Goal: Task Accomplishment & Management: Use online tool/utility

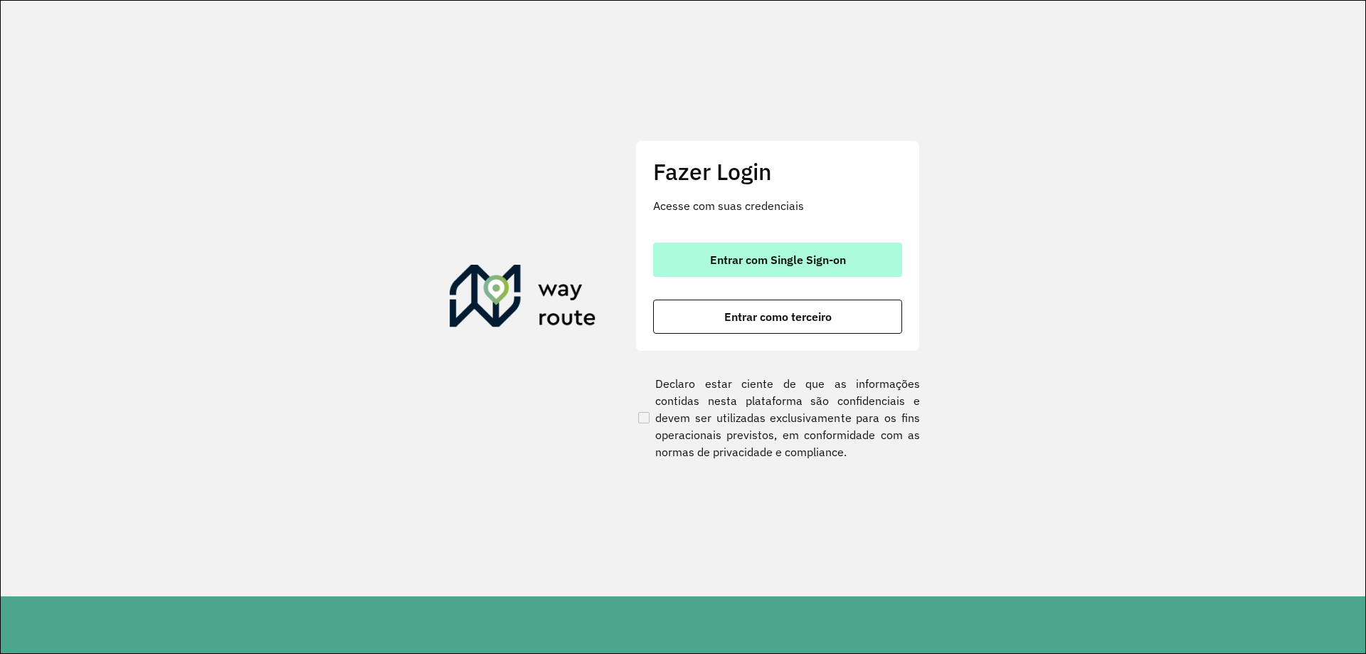
click at [795, 270] on button "Entrar com Single Sign-on" at bounding box center [777, 260] width 249 height 34
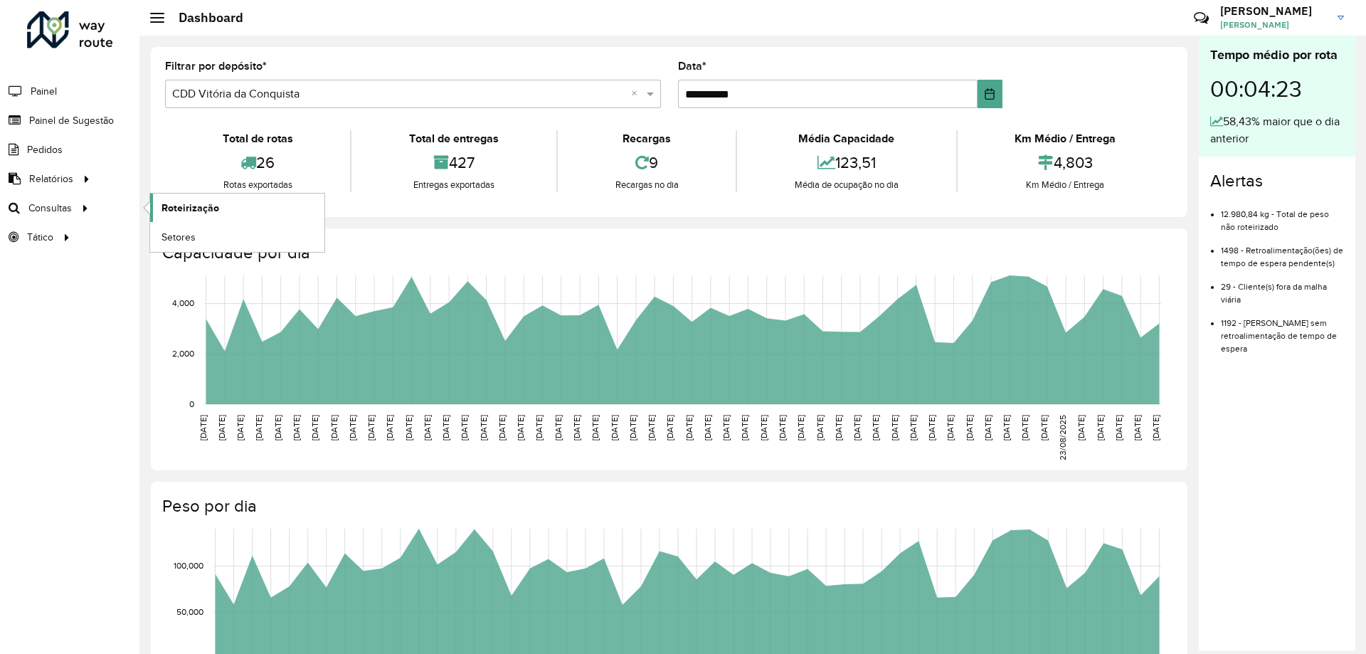
click at [237, 194] on link "Roteirização" at bounding box center [237, 208] width 174 height 28
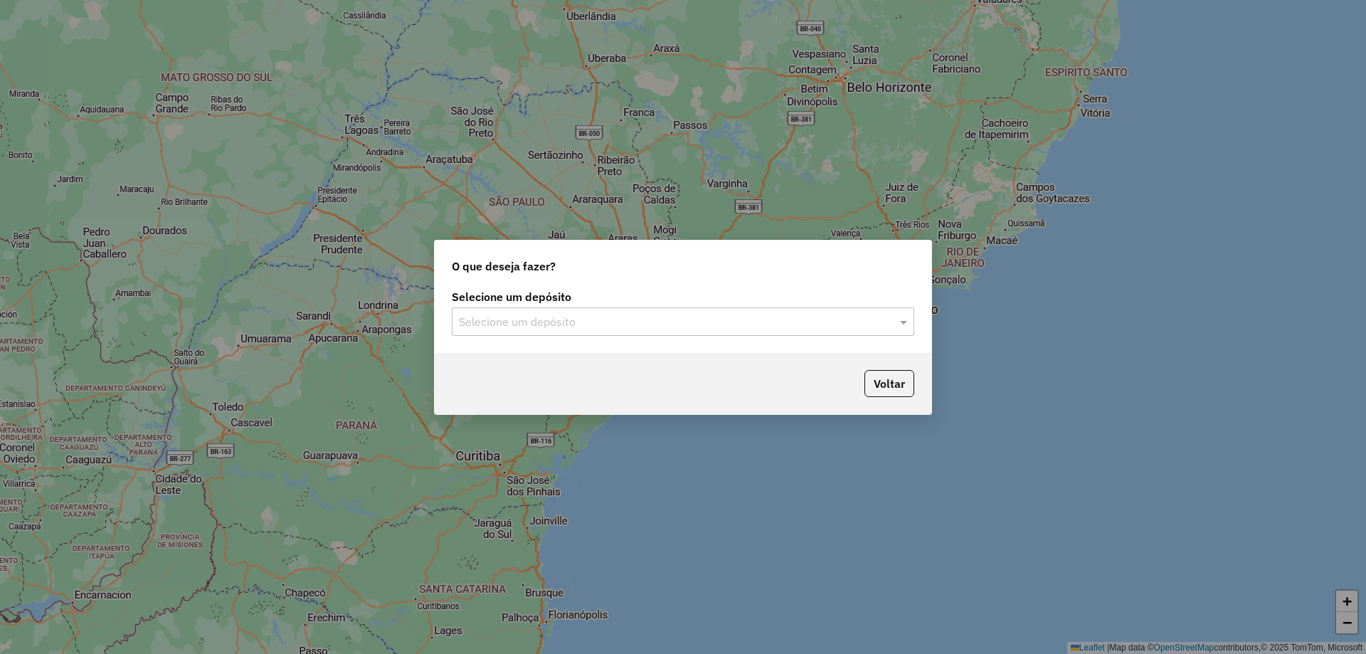
click at [712, 326] on input "text" at bounding box center [669, 322] width 420 height 17
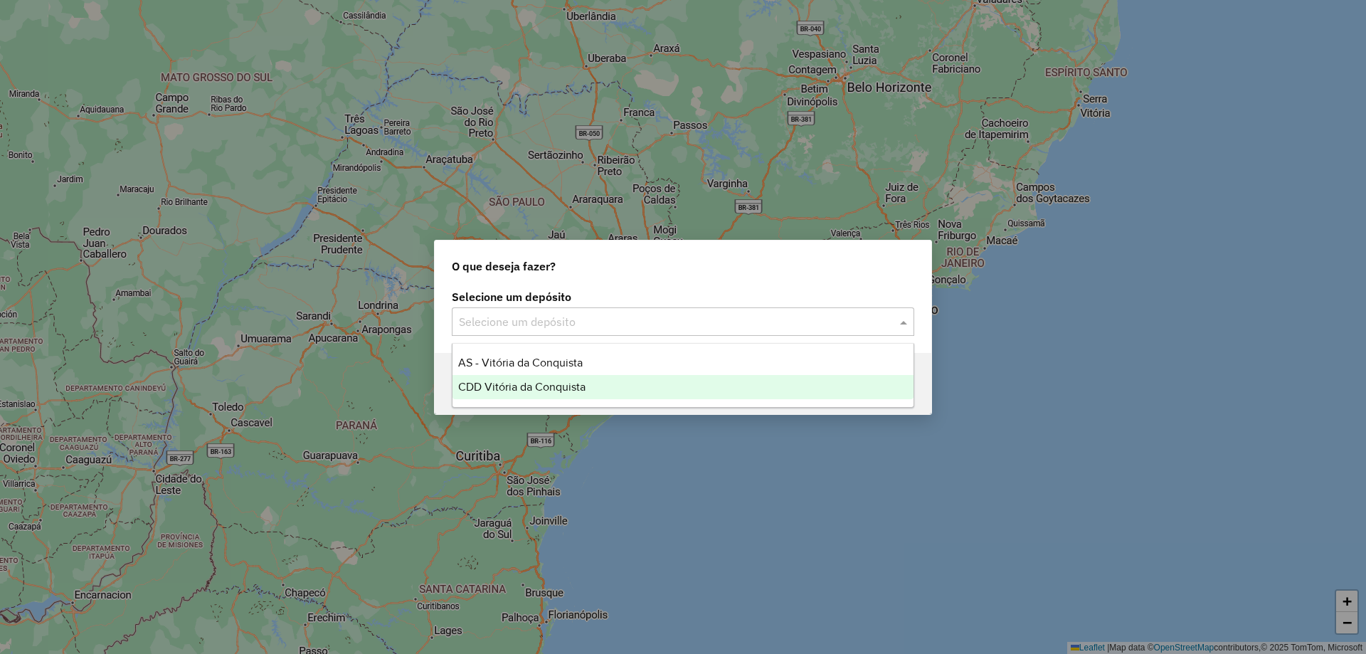
click at [651, 386] on div "CDD Vitória da Conquista" at bounding box center [683, 387] width 461 height 24
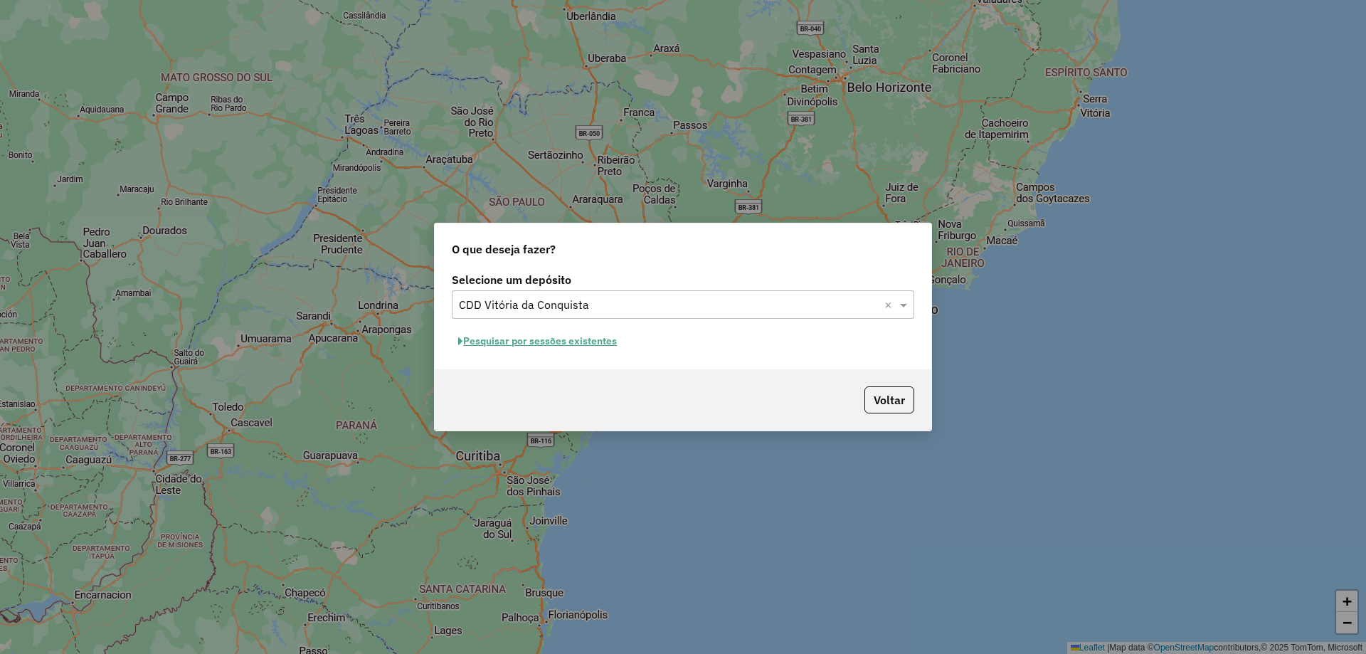
click at [573, 339] on button "Pesquisar por sessões existentes" at bounding box center [537, 341] width 171 height 22
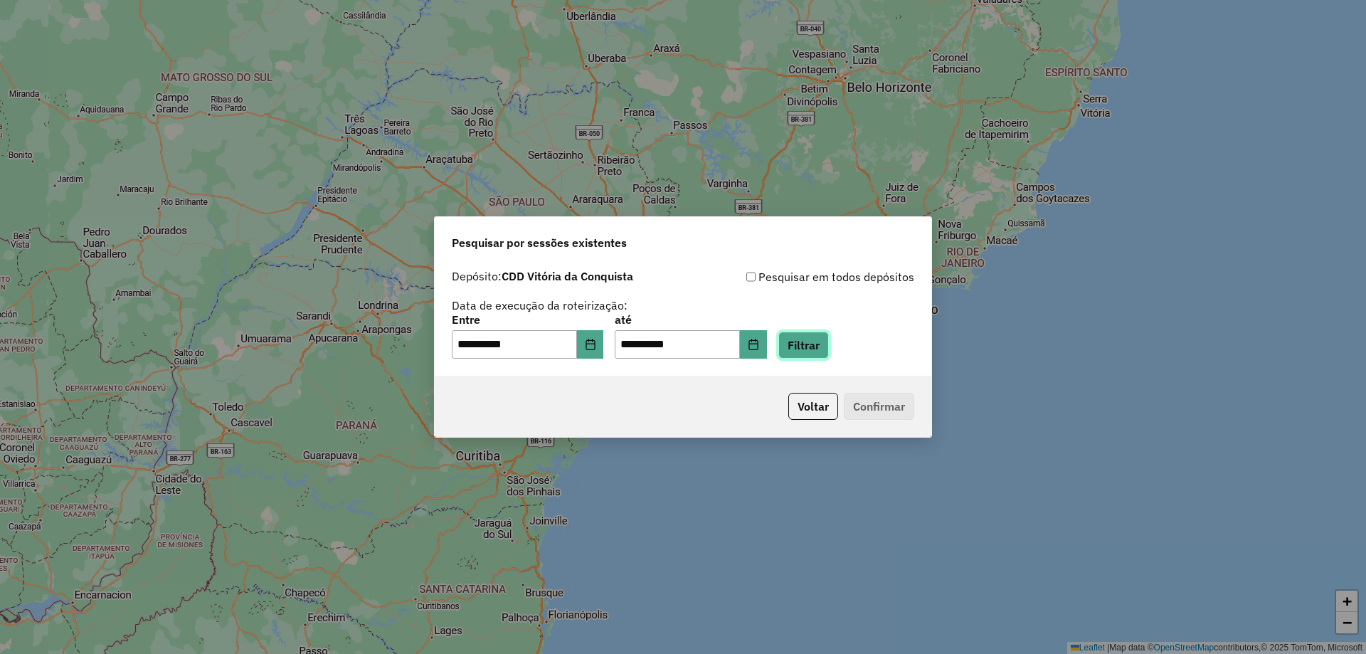
click at [815, 351] on button "Filtrar" at bounding box center [803, 345] width 51 height 27
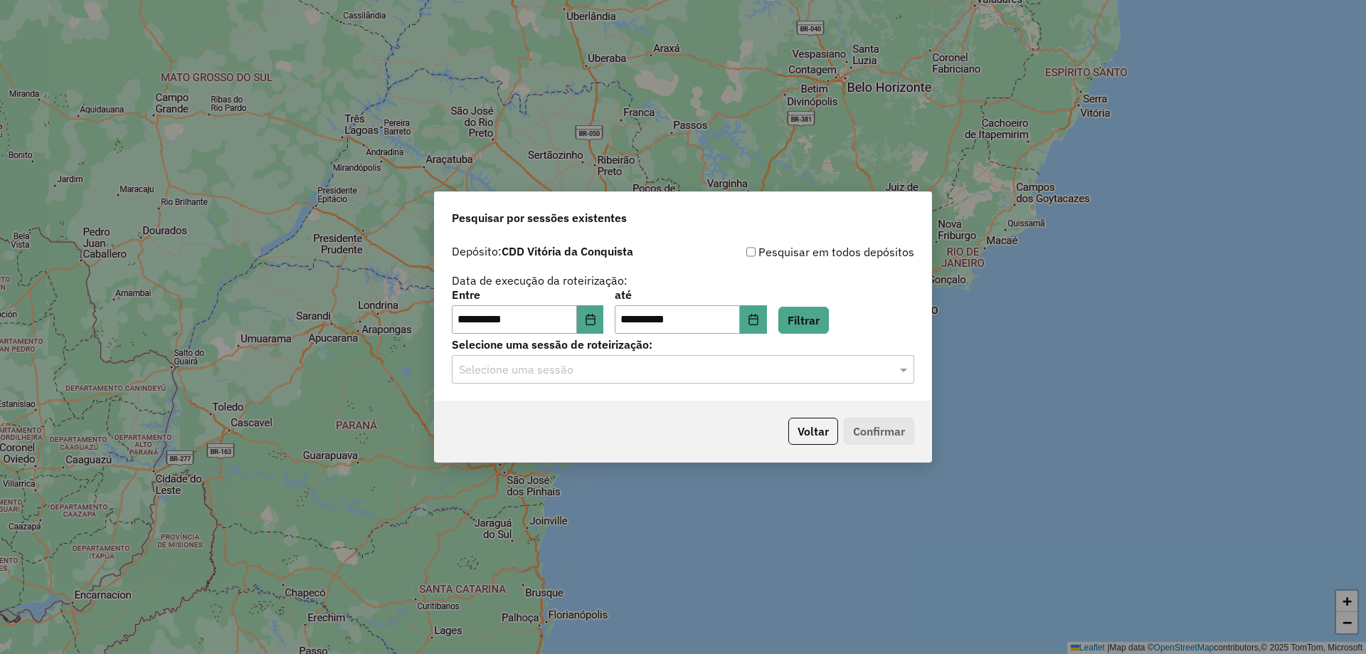
click at [614, 384] on div "**********" at bounding box center [683, 319] width 497 height 163
drag, startPoint x: 603, startPoint y: 376, endPoint x: 594, endPoint y: 388, distance: 14.7
click at [603, 376] on input "text" at bounding box center [669, 369] width 420 height 17
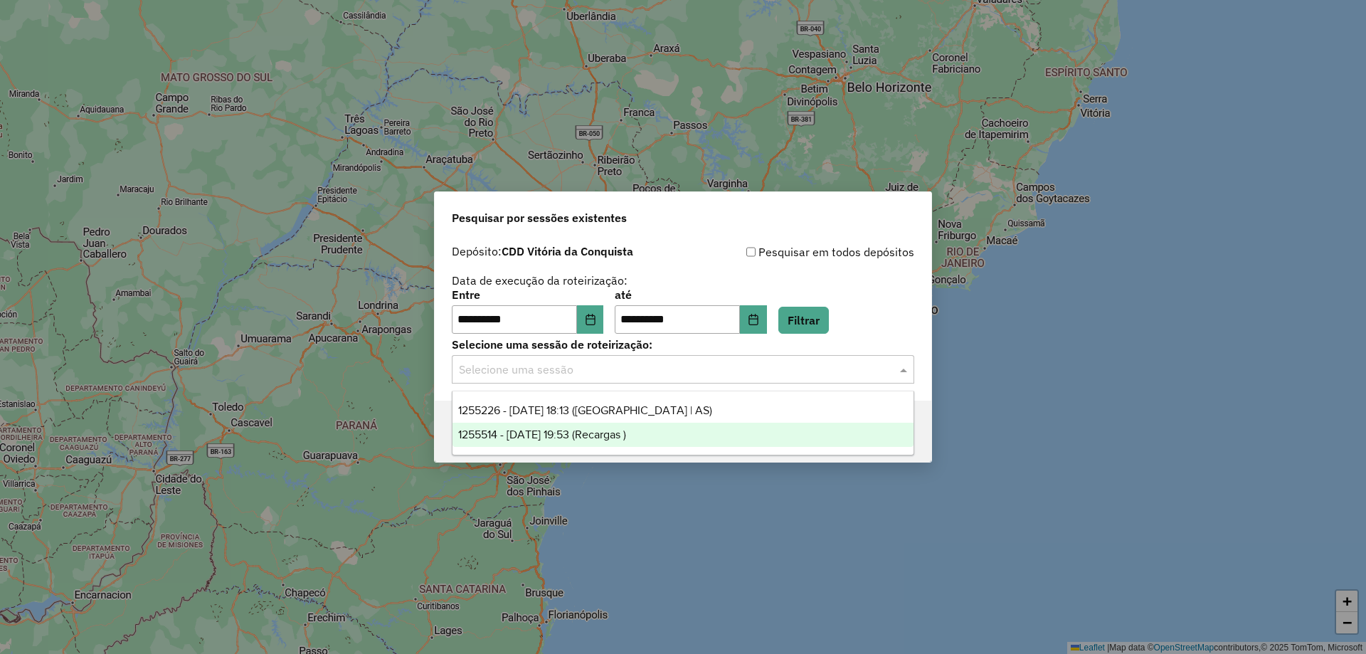
click at [531, 432] on span "1255514 - 29/08/2025 19:53 (Recargas )" at bounding box center [542, 434] width 168 height 12
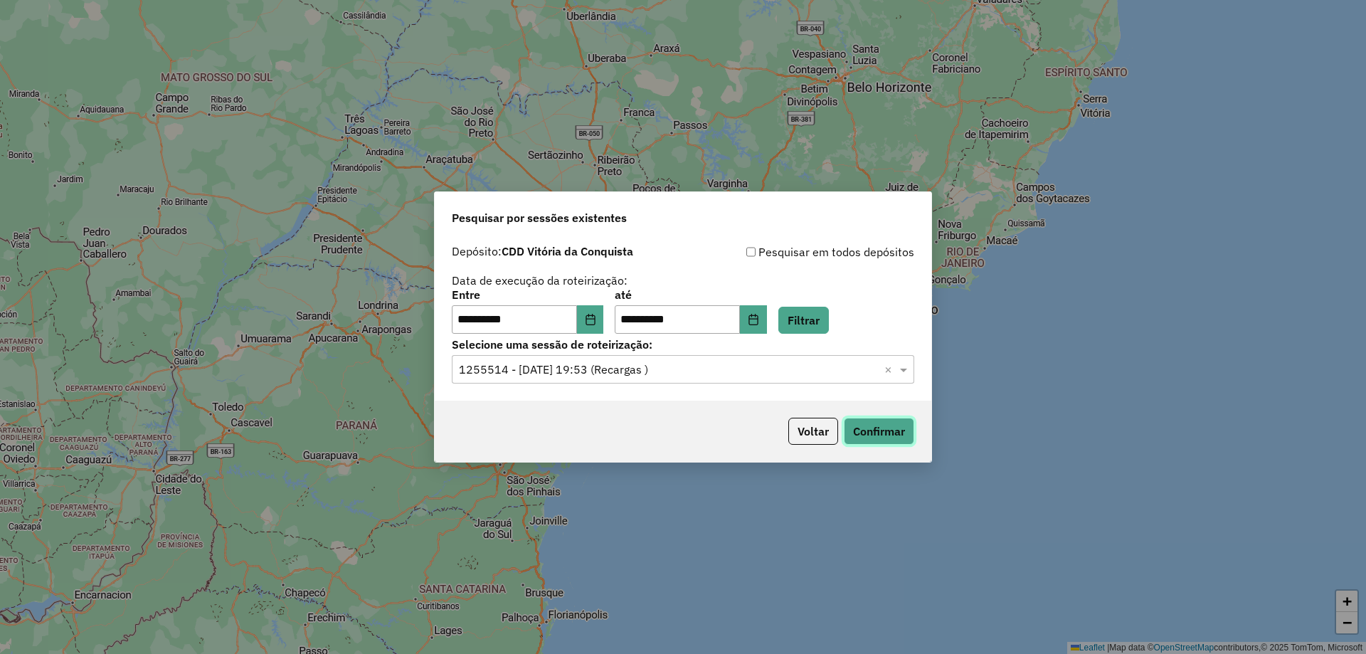
click at [880, 431] on button "Confirmar" at bounding box center [879, 431] width 70 height 27
click at [540, 374] on input "text" at bounding box center [669, 369] width 420 height 17
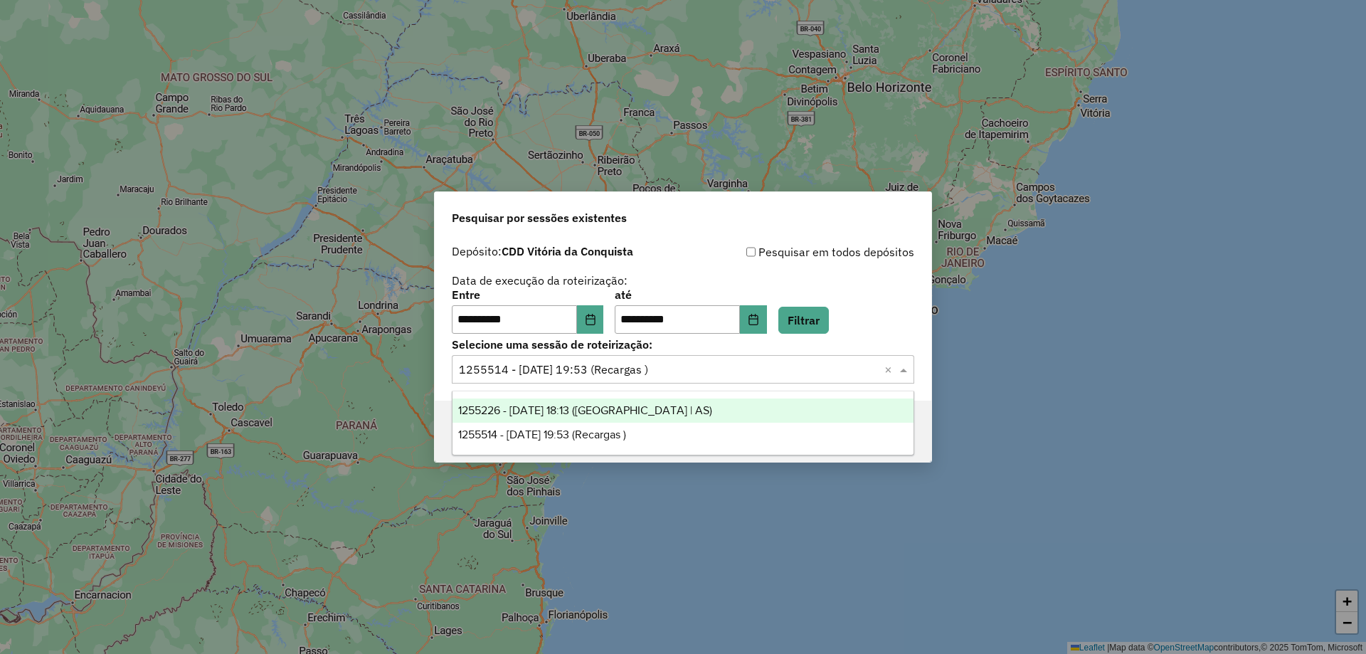
click at [532, 405] on span "1255226 - 29/08/2025 18:13 (Rota | AS)" at bounding box center [585, 410] width 254 height 12
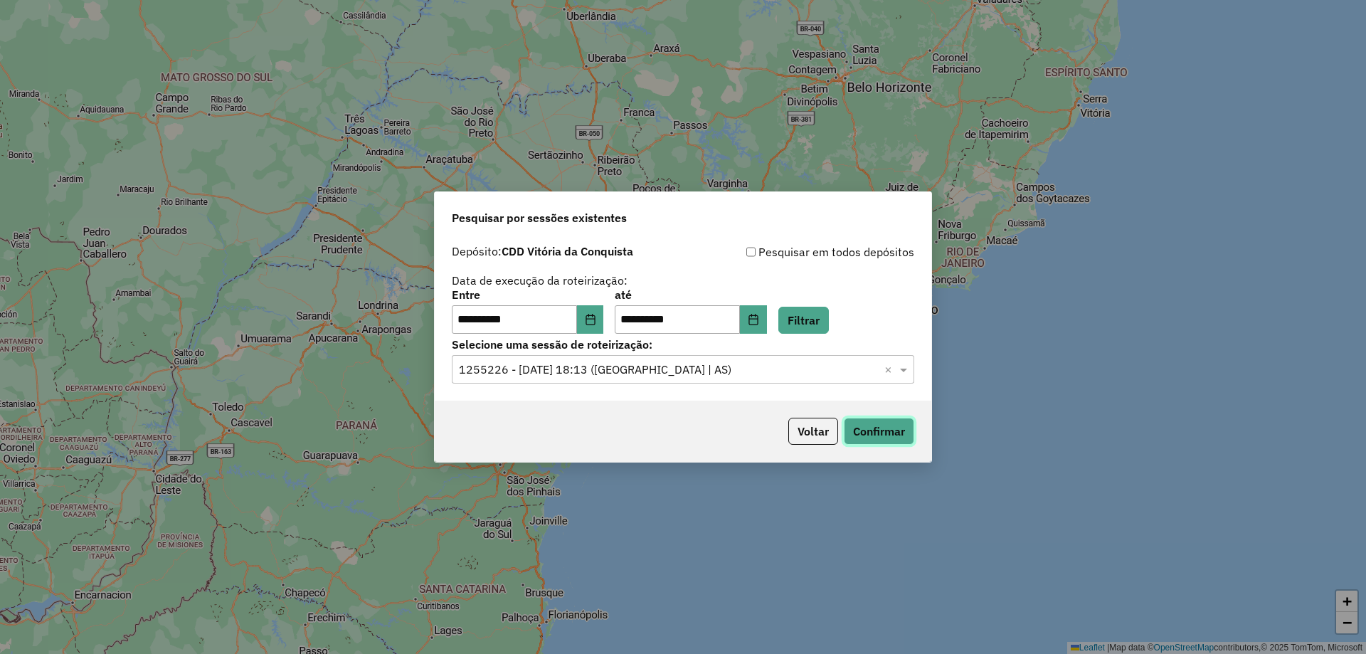
click at [877, 430] on button "Confirmar" at bounding box center [879, 431] width 70 height 27
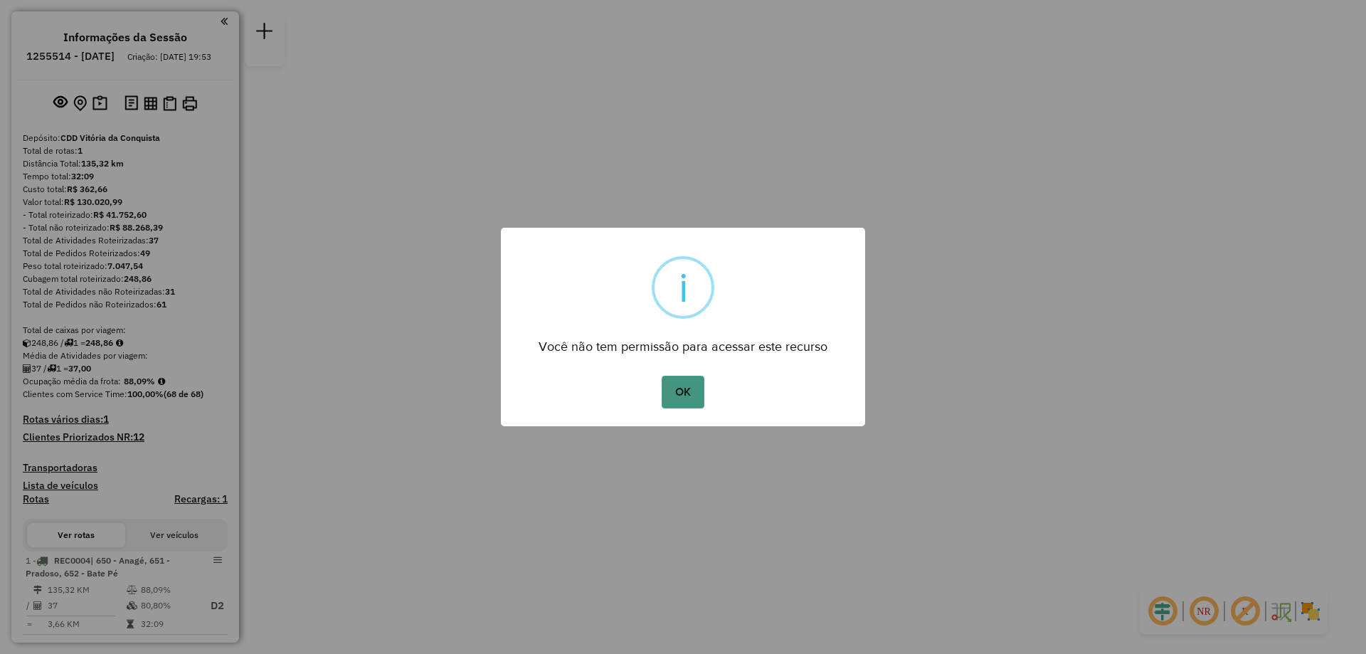
click at [674, 393] on button "OK" at bounding box center [683, 392] width 42 height 33
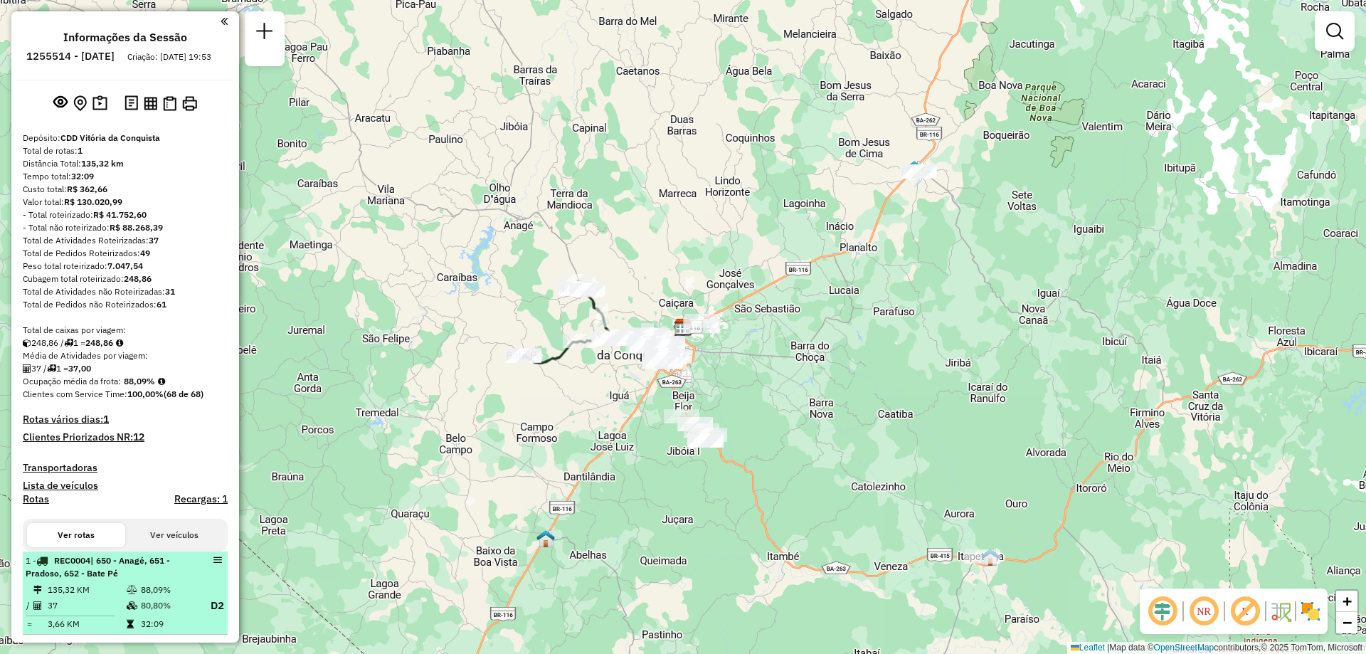
scroll to position [142, 0]
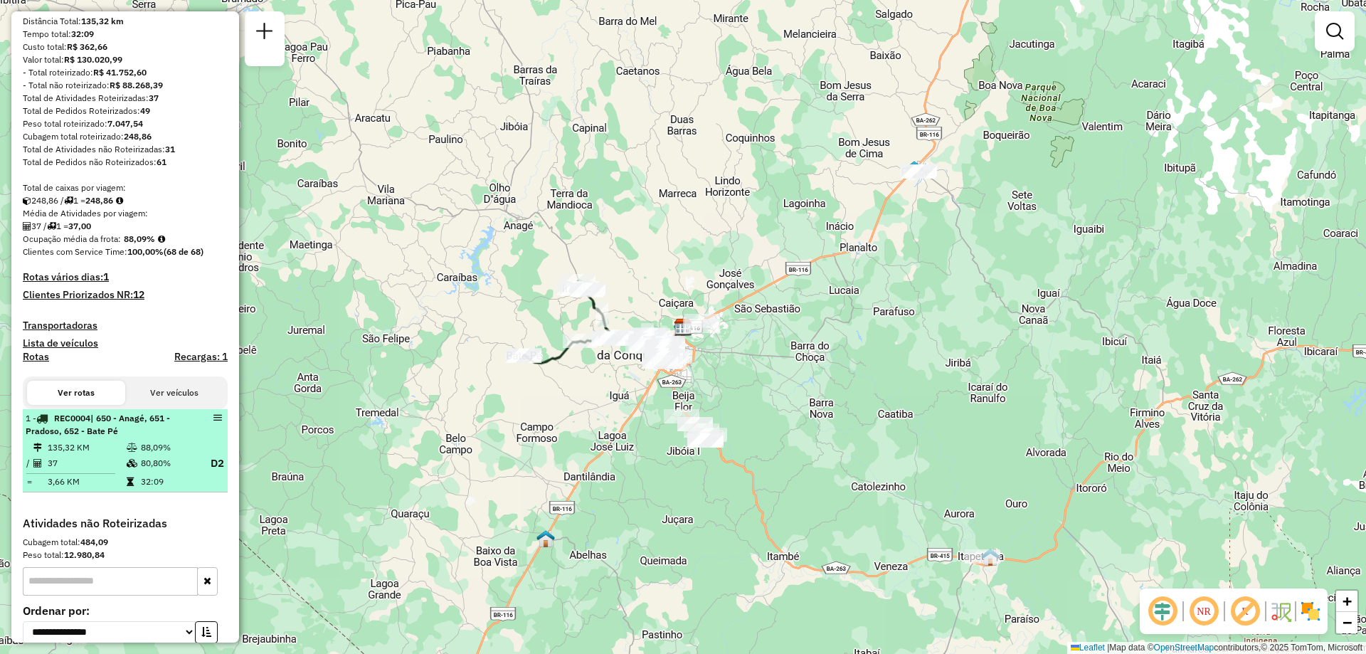
click at [213, 422] on em at bounding box center [217, 417] width 9 height 9
select select "**********"
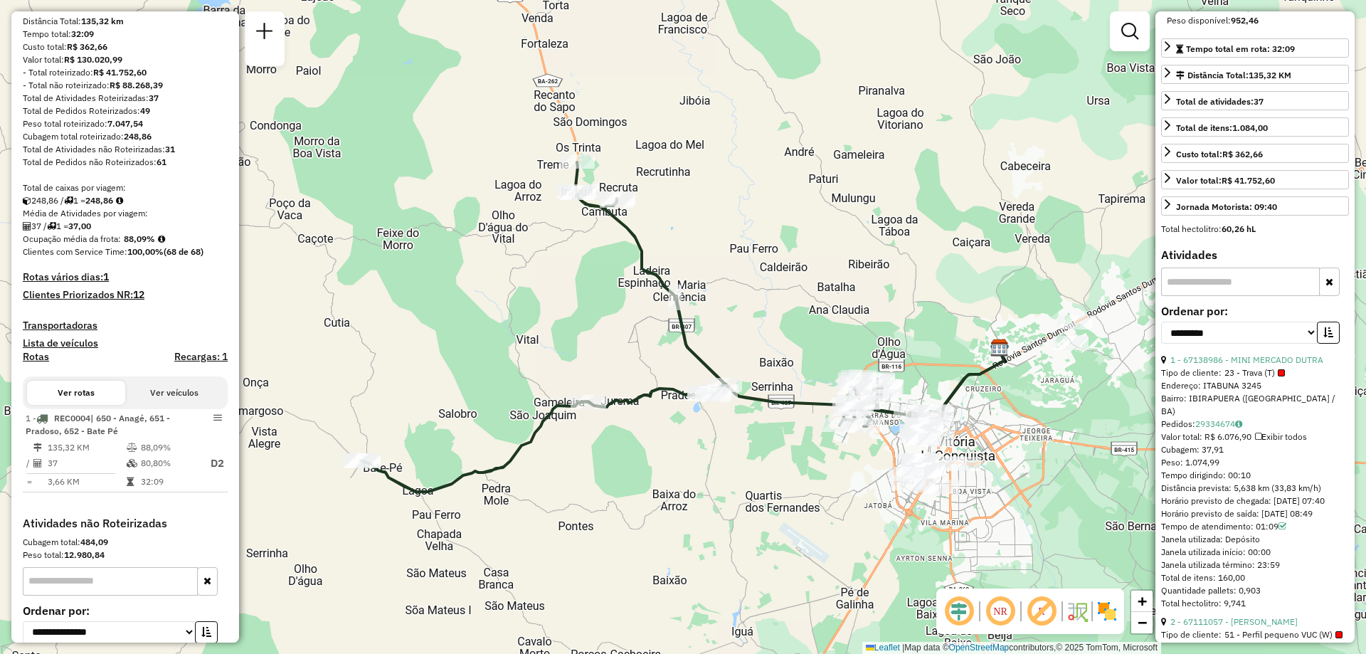
scroll to position [498, 0]
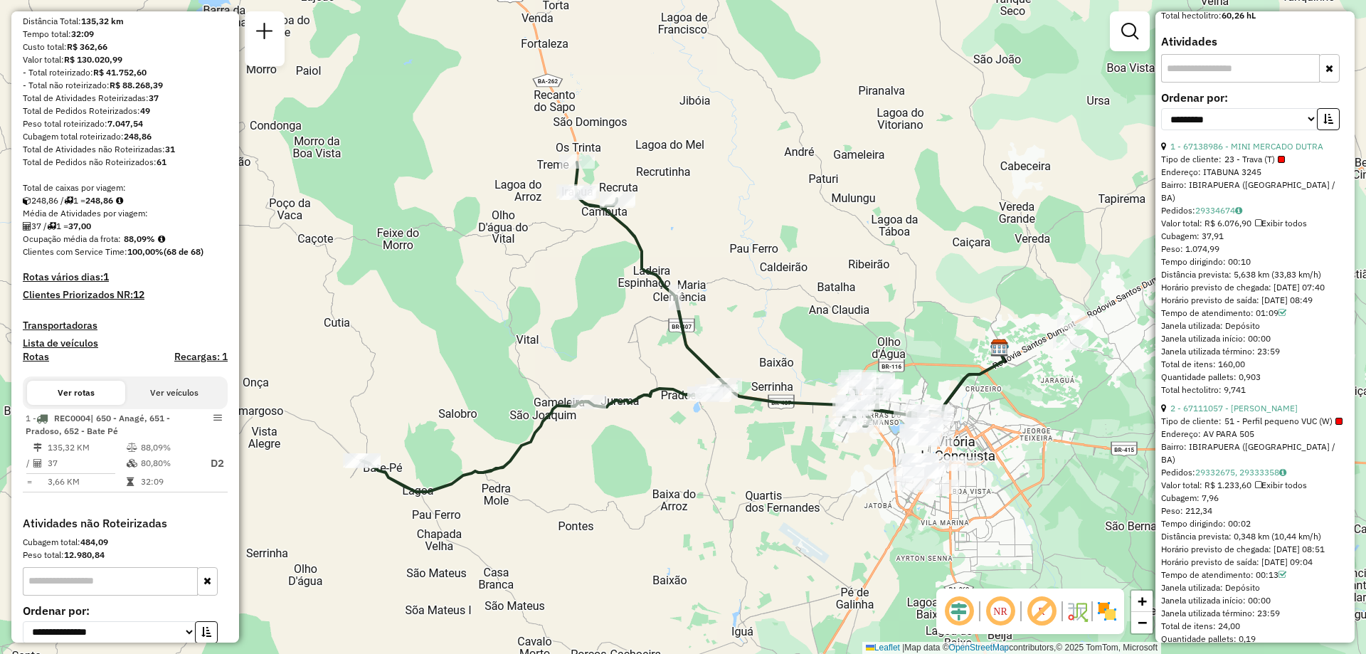
click at [993, 610] on em at bounding box center [1000, 611] width 34 height 34
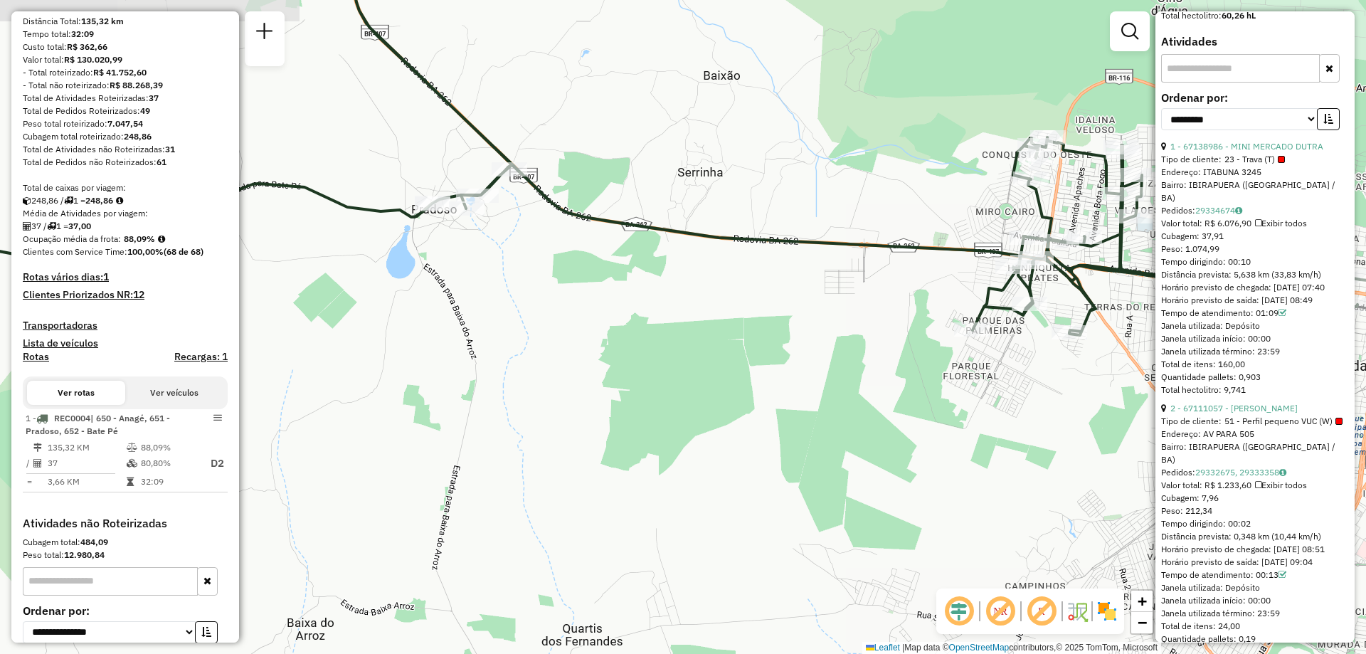
drag, startPoint x: 948, startPoint y: 435, endPoint x: 1091, endPoint y: 451, distance: 143.9
click at [1091, 451] on div "Janela de atendimento Grade de atendimento Capacidade Transportadoras Veículos …" at bounding box center [683, 327] width 1366 height 654
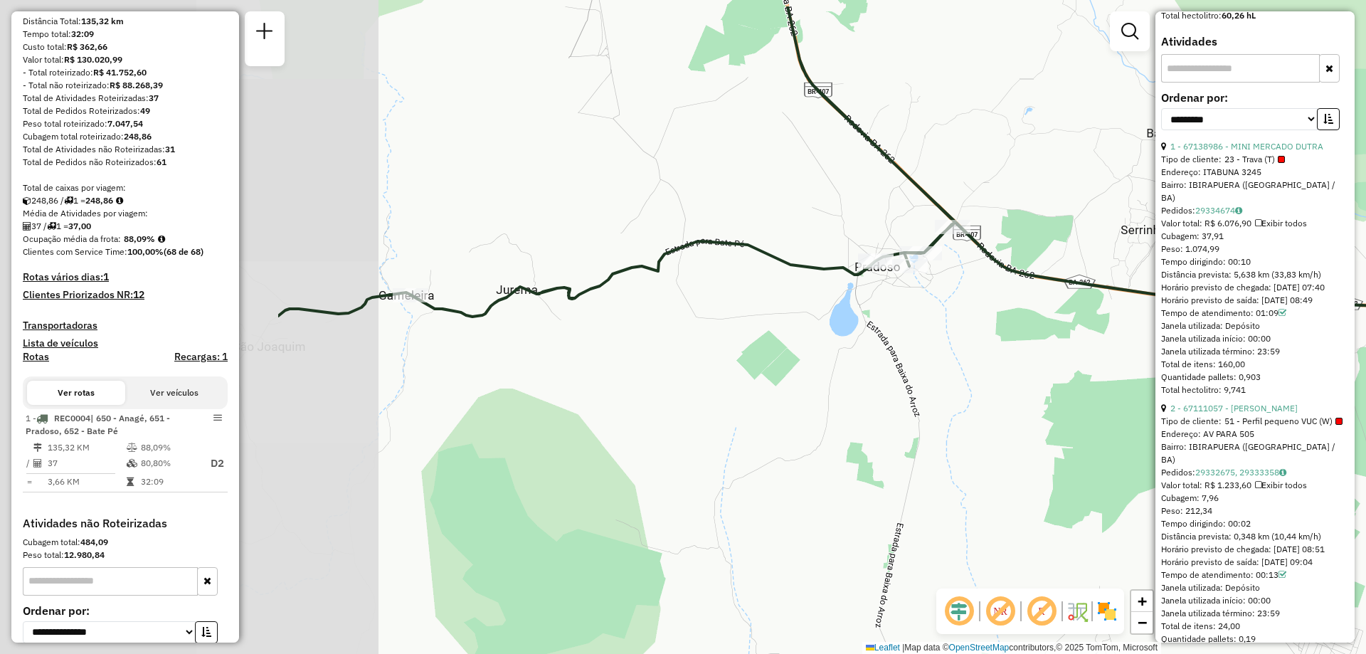
drag, startPoint x: 556, startPoint y: 402, endPoint x: 971, endPoint y: 474, distance: 421.0
click at [971, 474] on div "Janela de atendimento Grade de atendimento Capacidade Transportadoras Veículos …" at bounding box center [683, 327] width 1366 height 654
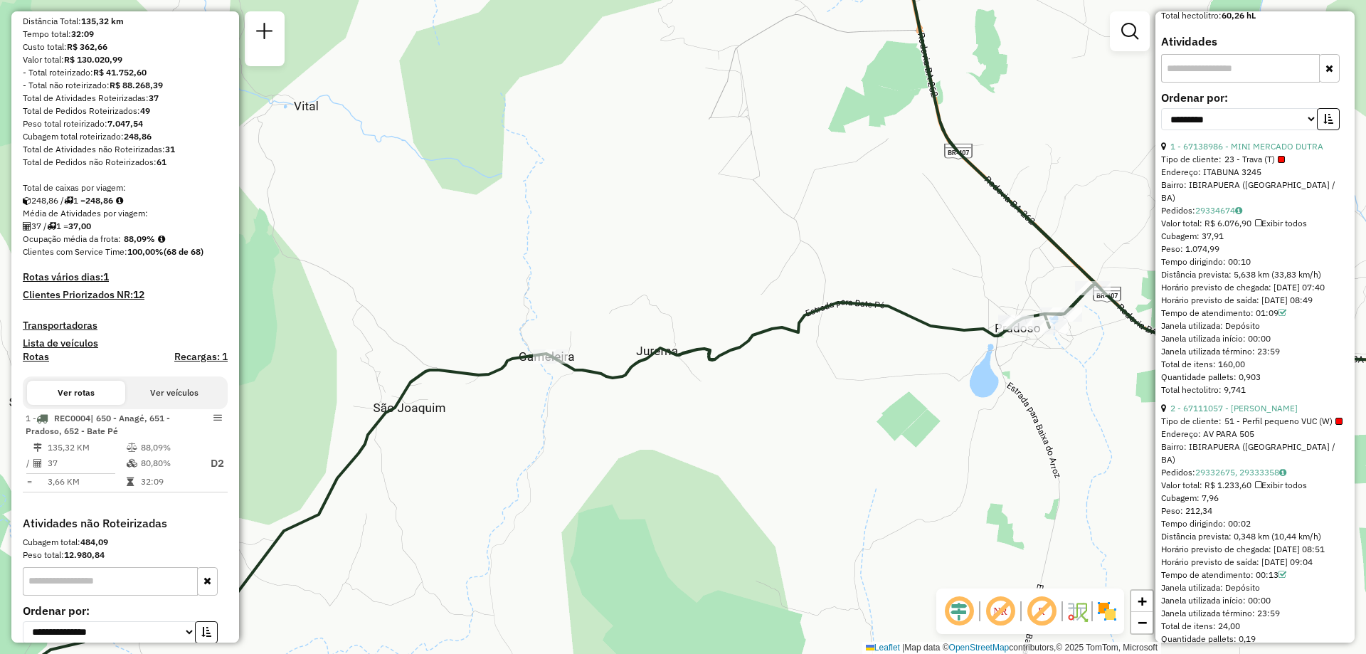
drag, startPoint x: 486, startPoint y: 362, endPoint x: 625, endPoint y: 423, distance: 151.4
click at [625, 423] on div "Janela de atendimento Grade de atendimento Capacidade Transportadoras Veículos …" at bounding box center [683, 327] width 1366 height 654
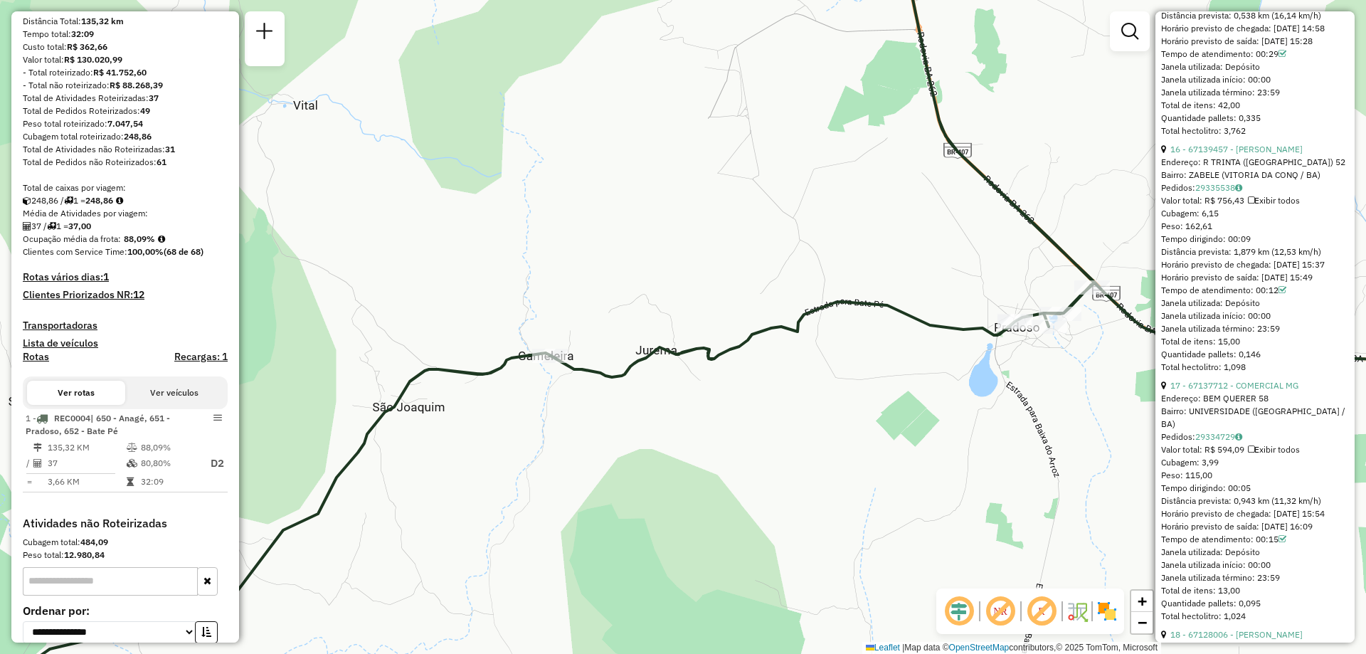
scroll to position [4495, 0]
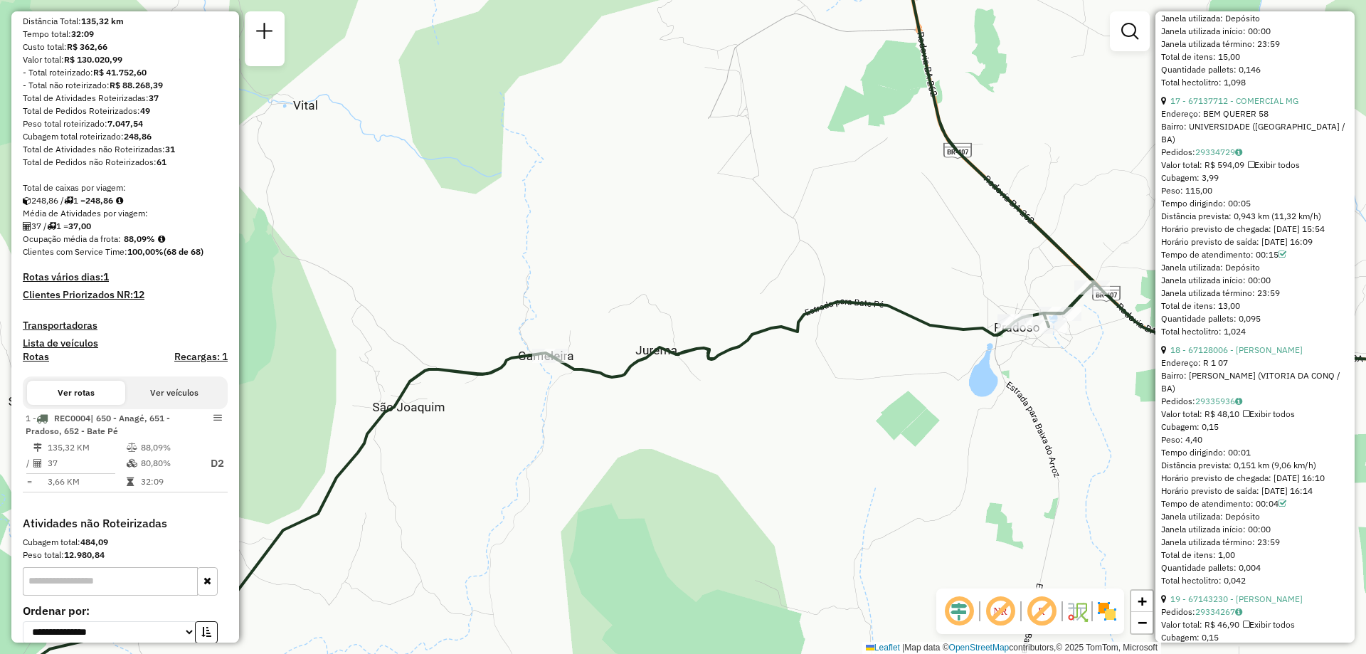
drag, startPoint x: 714, startPoint y: 492, endPoint x: 783, endPoint y: 377, distance: 134.0
click at [713, 492] on div "Janela de atendimento Grade de atendimento Capacidade Transportadoras Veículos …" at bounding box center [683, 327] width 1366 height 654
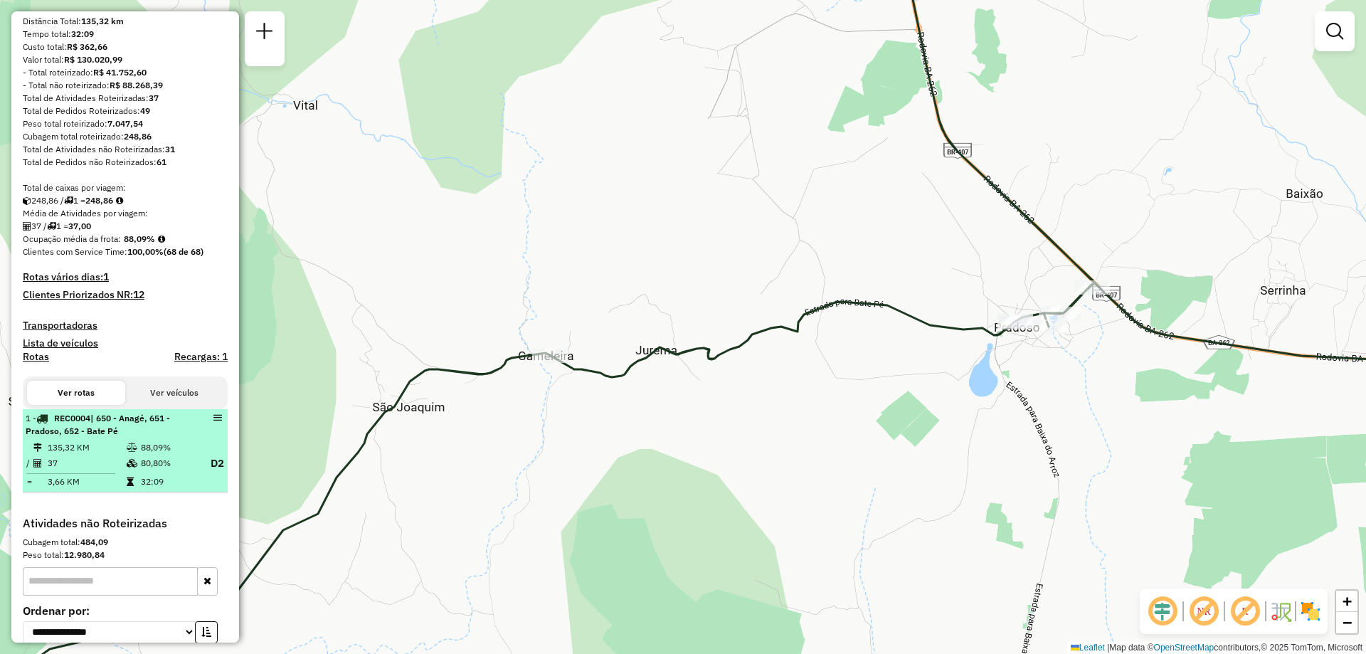
click at [80, 455] on td "135,32 KM" at bounding box center [86, 447] width 79 height 14
select select "**********"
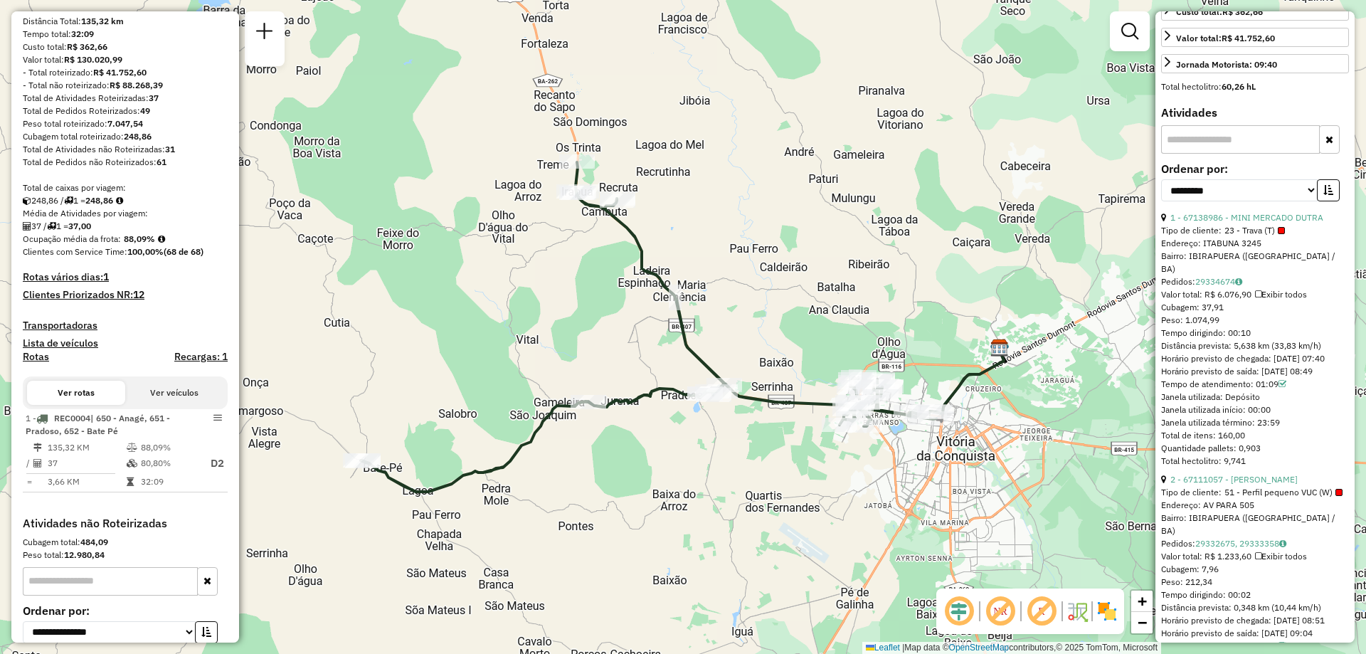
scroll to position [498, 0]
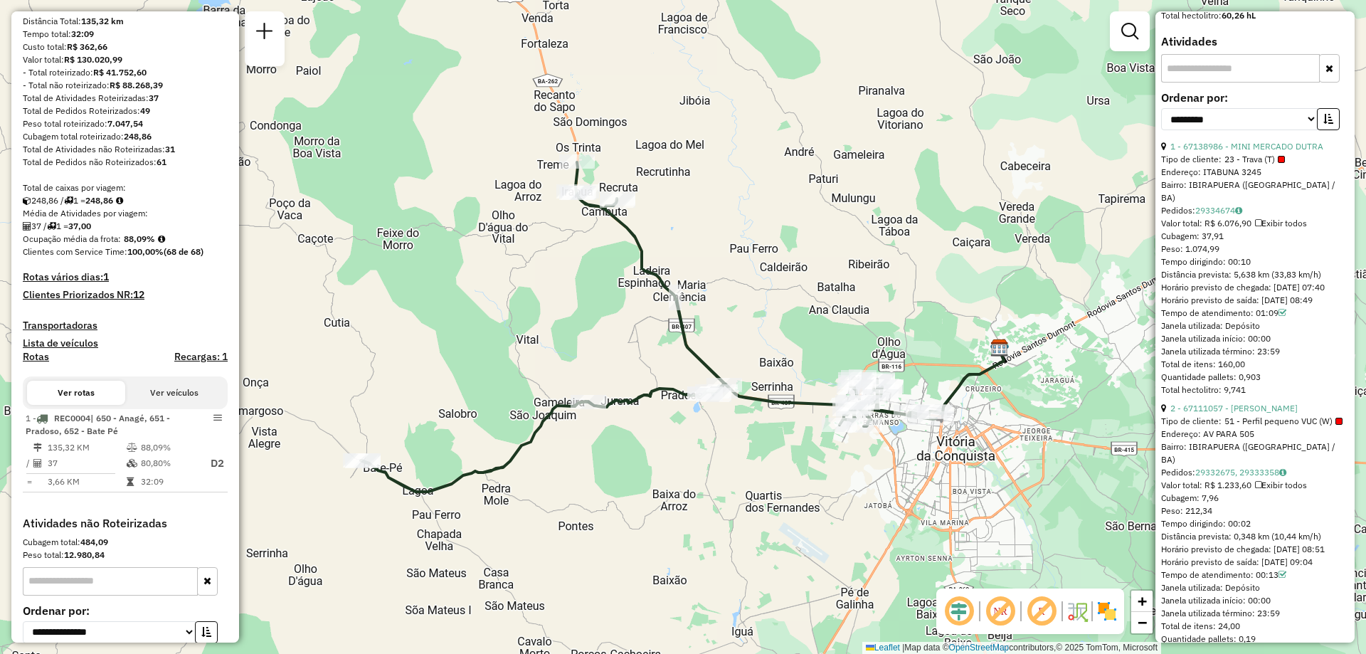
click at [1005, 617] on em at bounding box center [1000, 611] width 34 height 34
click at [1003, 618] on em at bounding box center [1000, 611] width 34 height 34
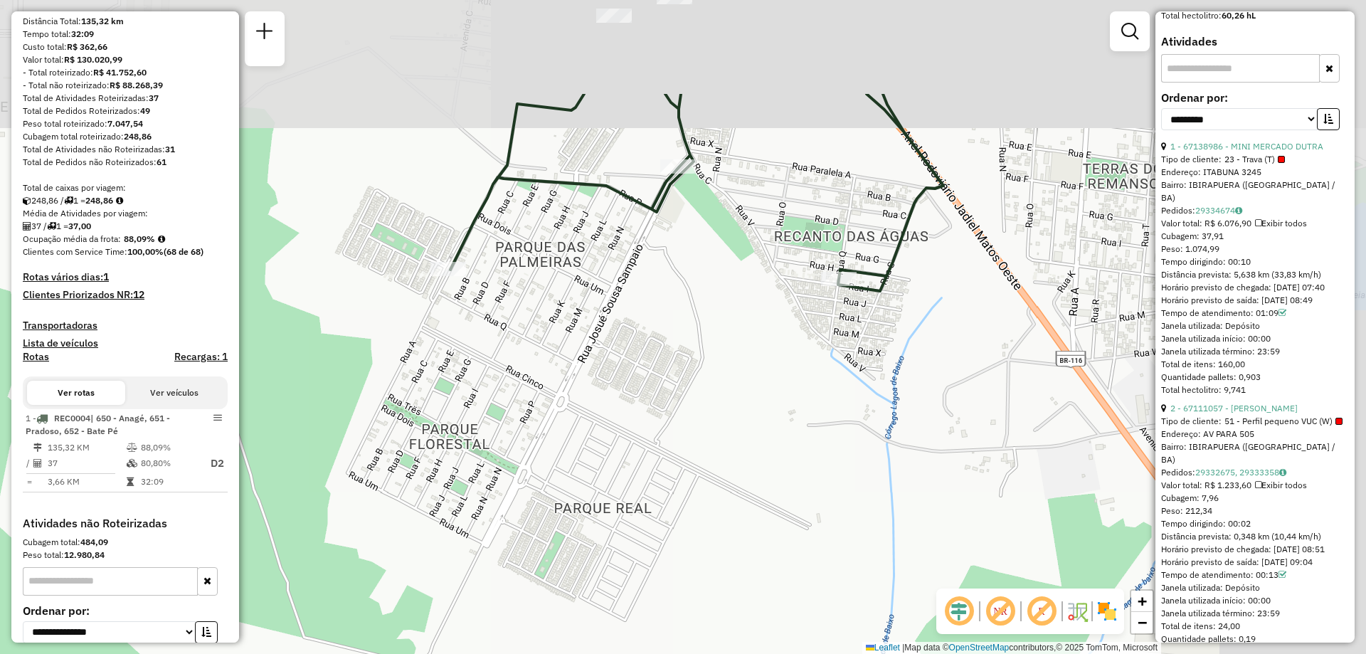
drag, startPoint x: 1012, startPoint y: 388, endPoint x: 825, endPoint y: 547, distance: 245.8
click at [825, 547] on div "Janela de atendimento Grade de atendimento Capacidade Transportadoras Veículos …" at bounding box center [683, 327] width 1366 height 654
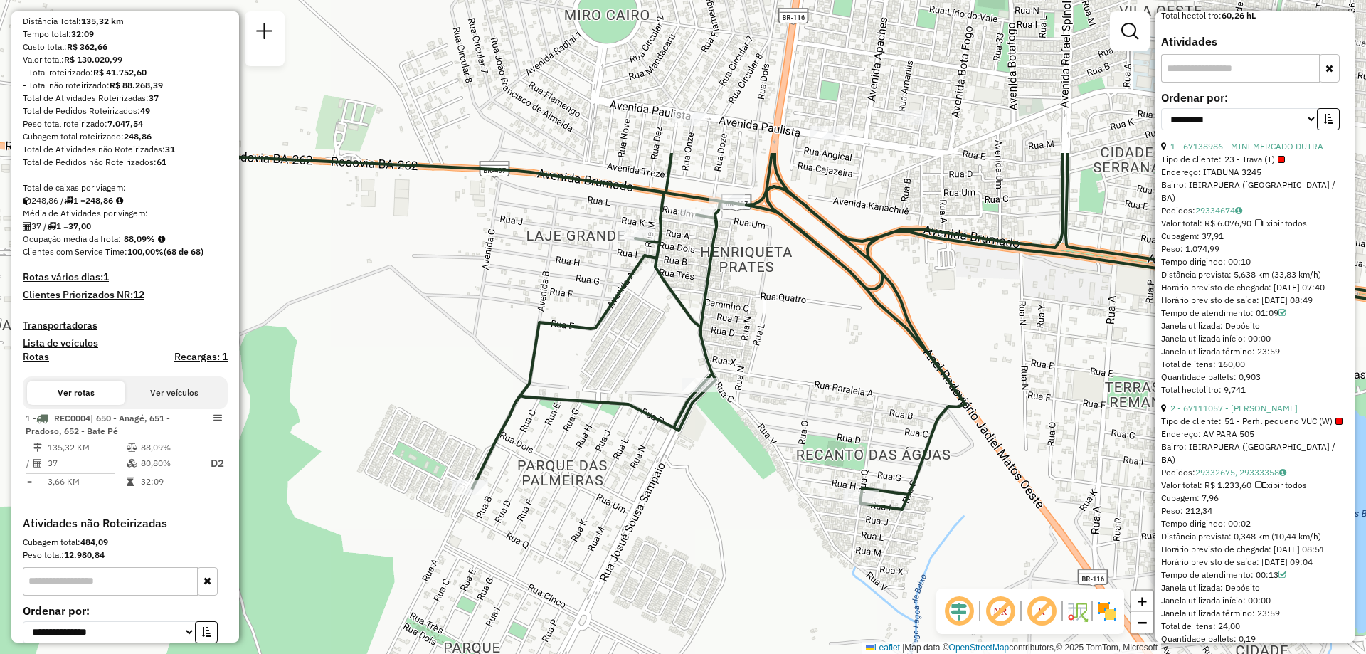
drag, startPoint x: 709, startPoint y: 227, endPoint x: 731, endPoint y: 445, distance: 219.5
click at [731, 445] on div "Janela de atendimento Grade de atendimento Capacidade Transportadoras Veículos …" at bounding box center [683, 327] width 1366 height 654
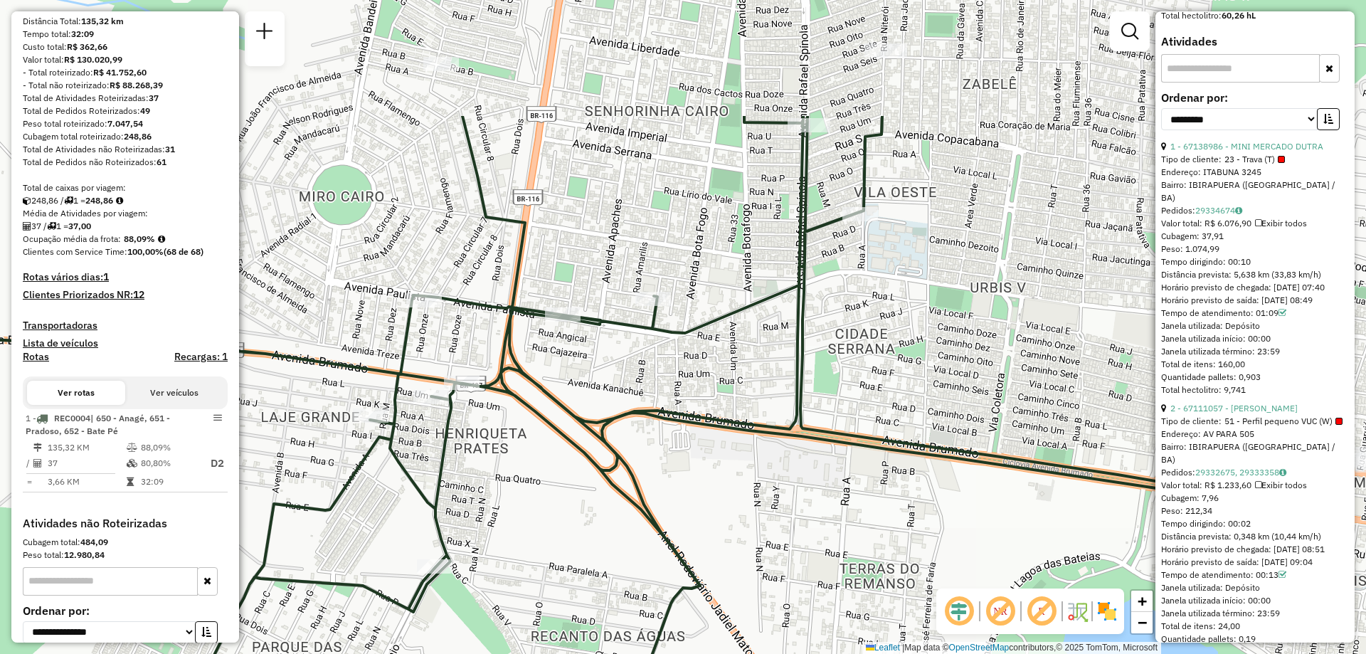
drag, startPoint x: 778, startPoint y: 302, endPoint x: 513, endPoint y: 483, distance: 321.5
click at [513, 483] on div "Janela de atendimento Grade de atendimento Capacidade Transportadoras Veículos …" at bounding box center [683, 327] width 1366 height 654
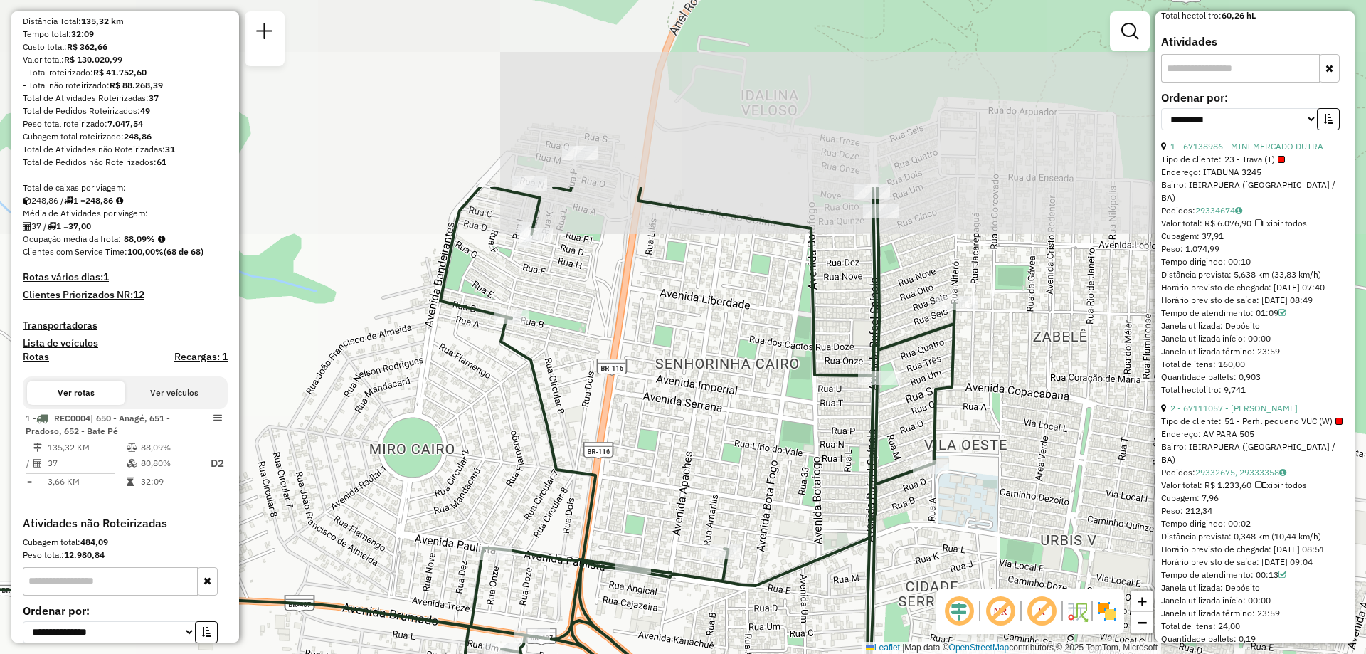
drag, startPoint x: 655, startPoint y: 166, endPoint x: 725, endPoint y: 419, distance: 262.2
click at [725, 419] on div "Janela de atendimento Grade de atendimento Capacidade Transportadoras Veículos …" at bounding box center [683, 327] width 1366 height 654
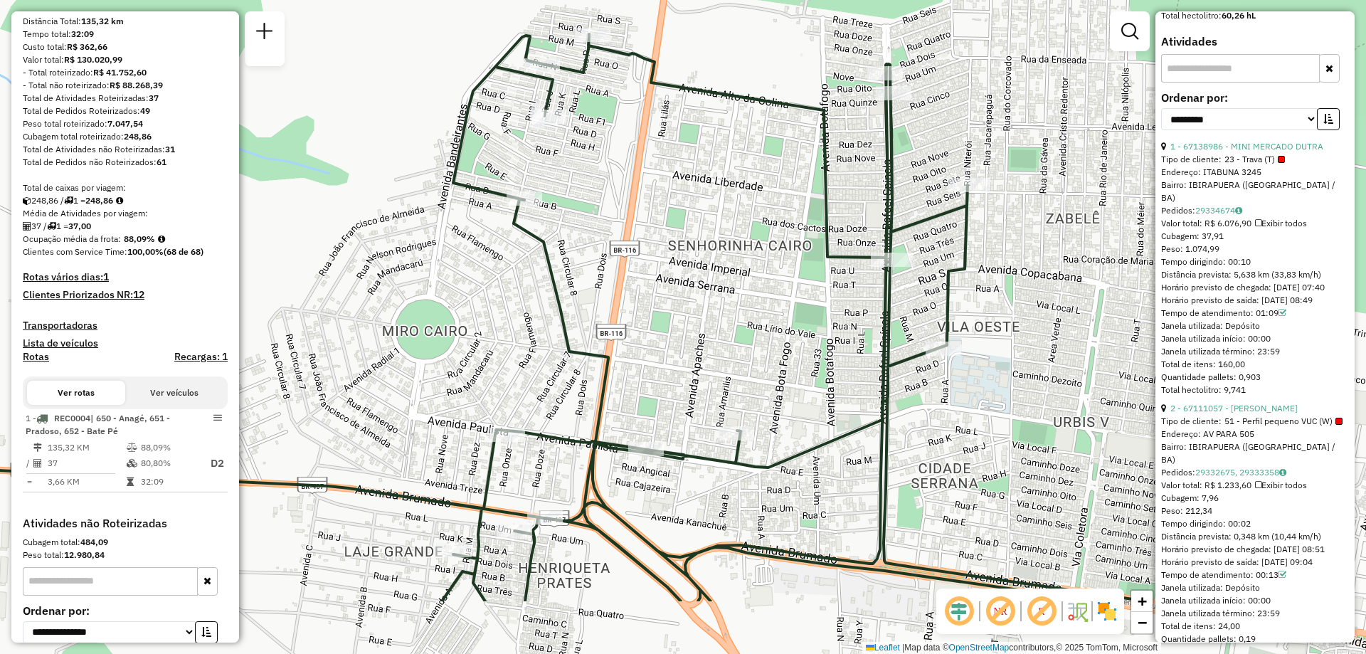
drag, startPoint x: 677, startPoint y: 420, endPoint x: 690, endPoint y: 302, distance: 118.8
click at [690, 302] on div "Janela de atendimento Grade de atendimento Capacidade Transportadoras Veículos …" at bounding box center [683, 327] width 1366 height 654
